Goal: Task Accomplishment & Management: Manage account settings

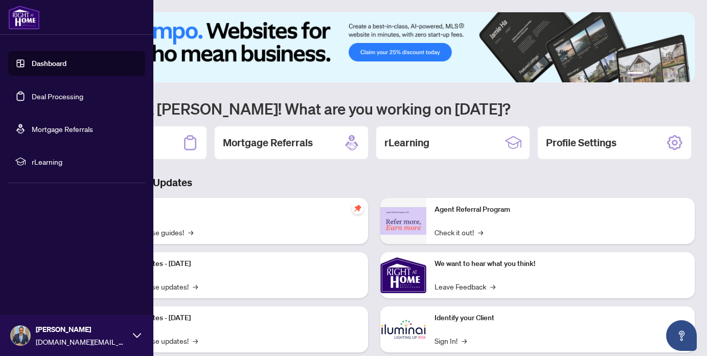
click at [54, 99] on link "Deal Processing" at bounding box center [58, 96] width 52 height 9
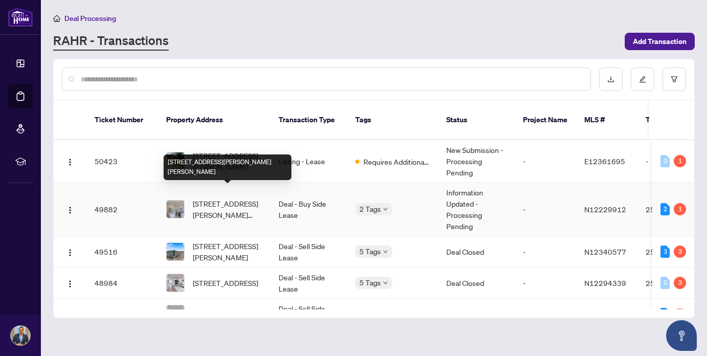
click at [220, 204] on span "2521-8960 Jane St, Vaughan, Ontario L4K 2M9, Canada" at bounding box center [228, 209] width 70 height 22
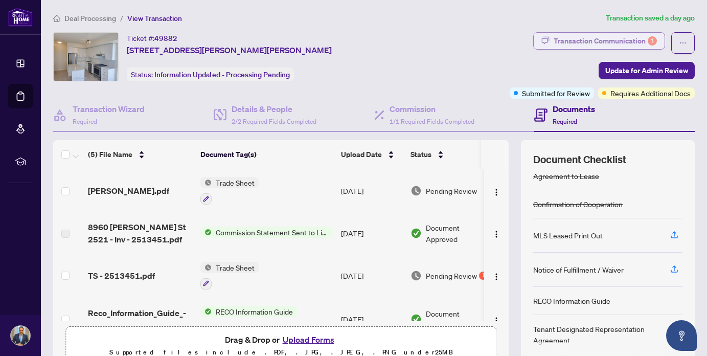
click at [635, 40] on div "Transaction Communication 1" at bounding box center [605, 41] width 103 height 16
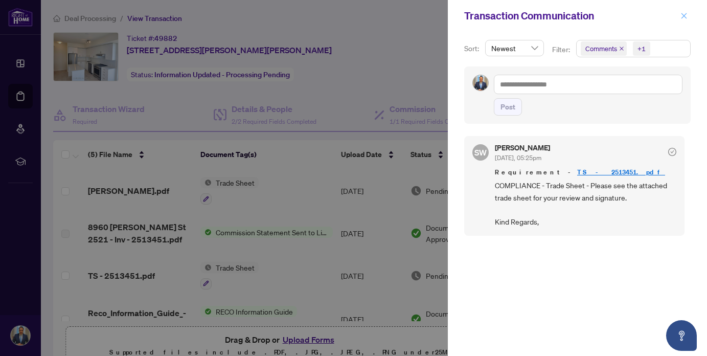
click at [683, 16] on icon "close" at bounding box center [684, 16] width 6 height 6
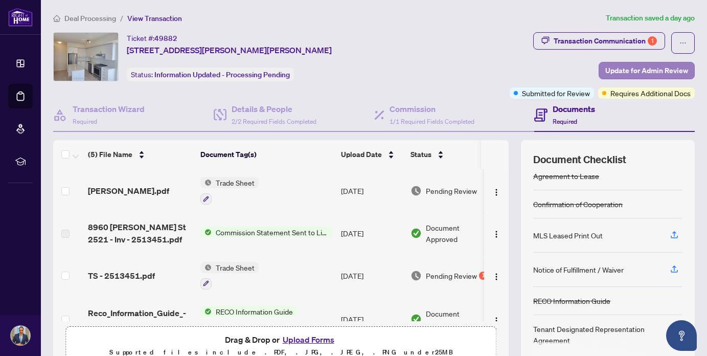
click at [673, 71] on span "Update for Admin Review" at bounding box center [646, 70] width 83 height 16
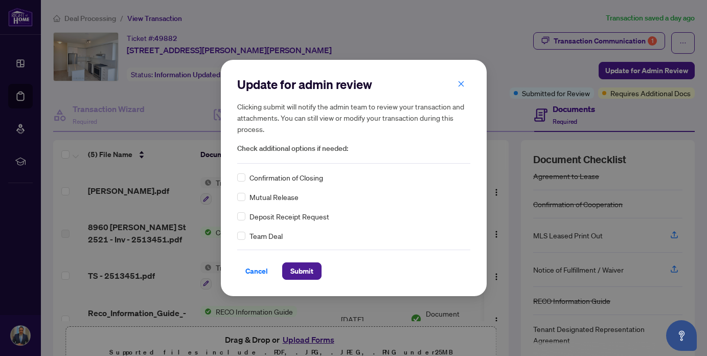
click at [307, 177] on span "Confirmation of Closing" at bounding box center [286, 177] width 74 height 11
click at [292, 275] on span "Submit" at bounding box center [301, 271] width 23 height 16
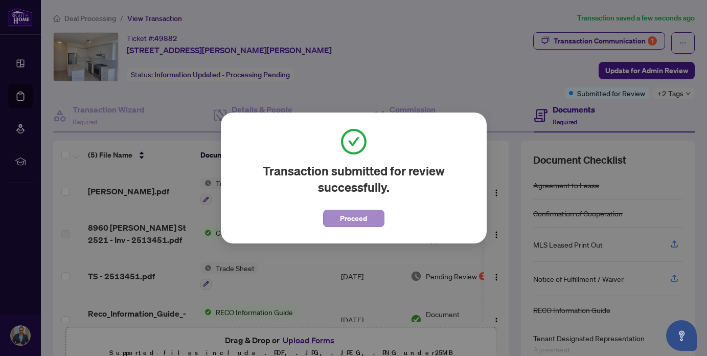
click at [358, 215] on span "Proceed" at bounding box center [353, 218] width 27 height 16
